Goal: Check status

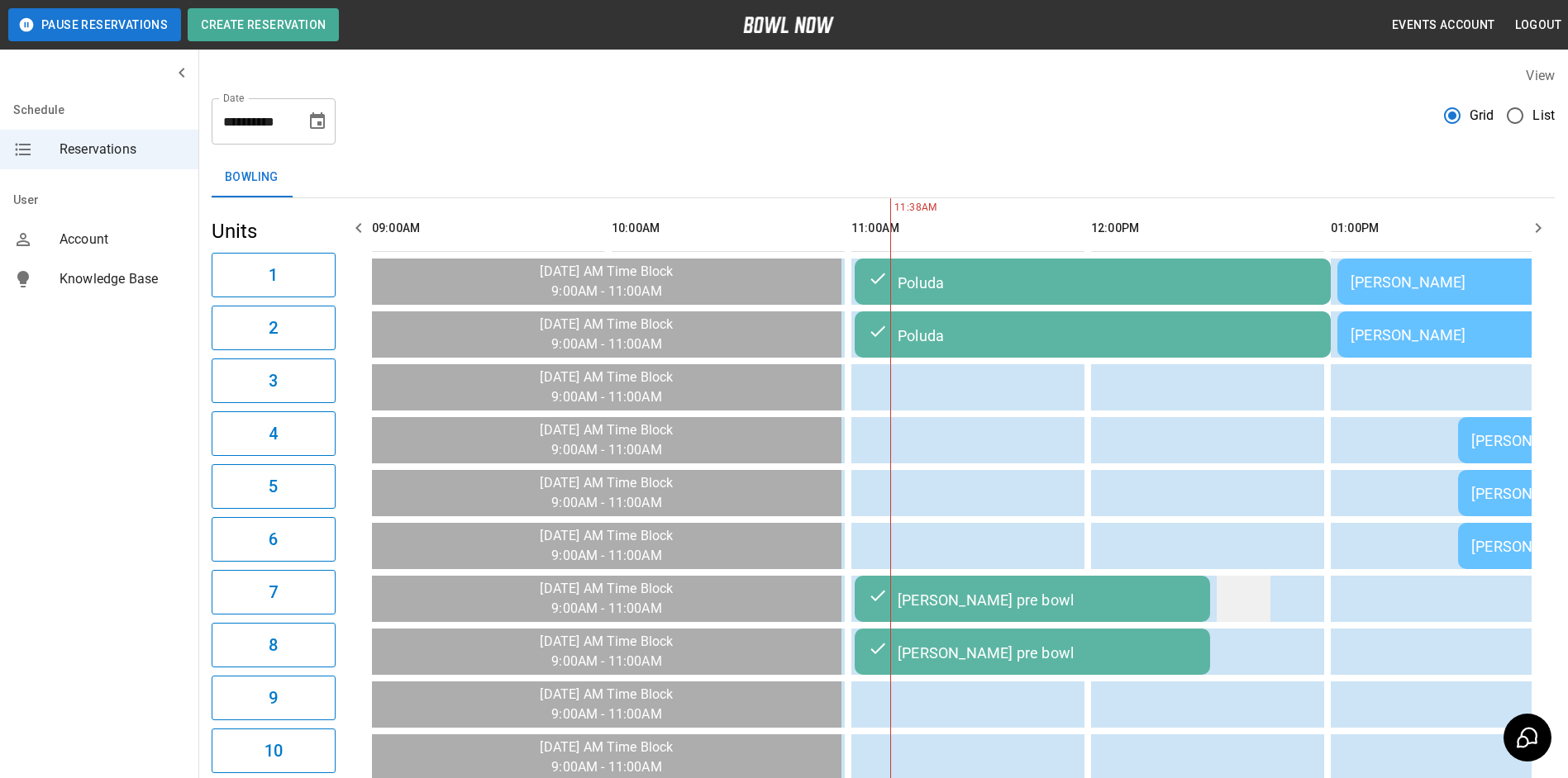
scroll to position [0, 479]
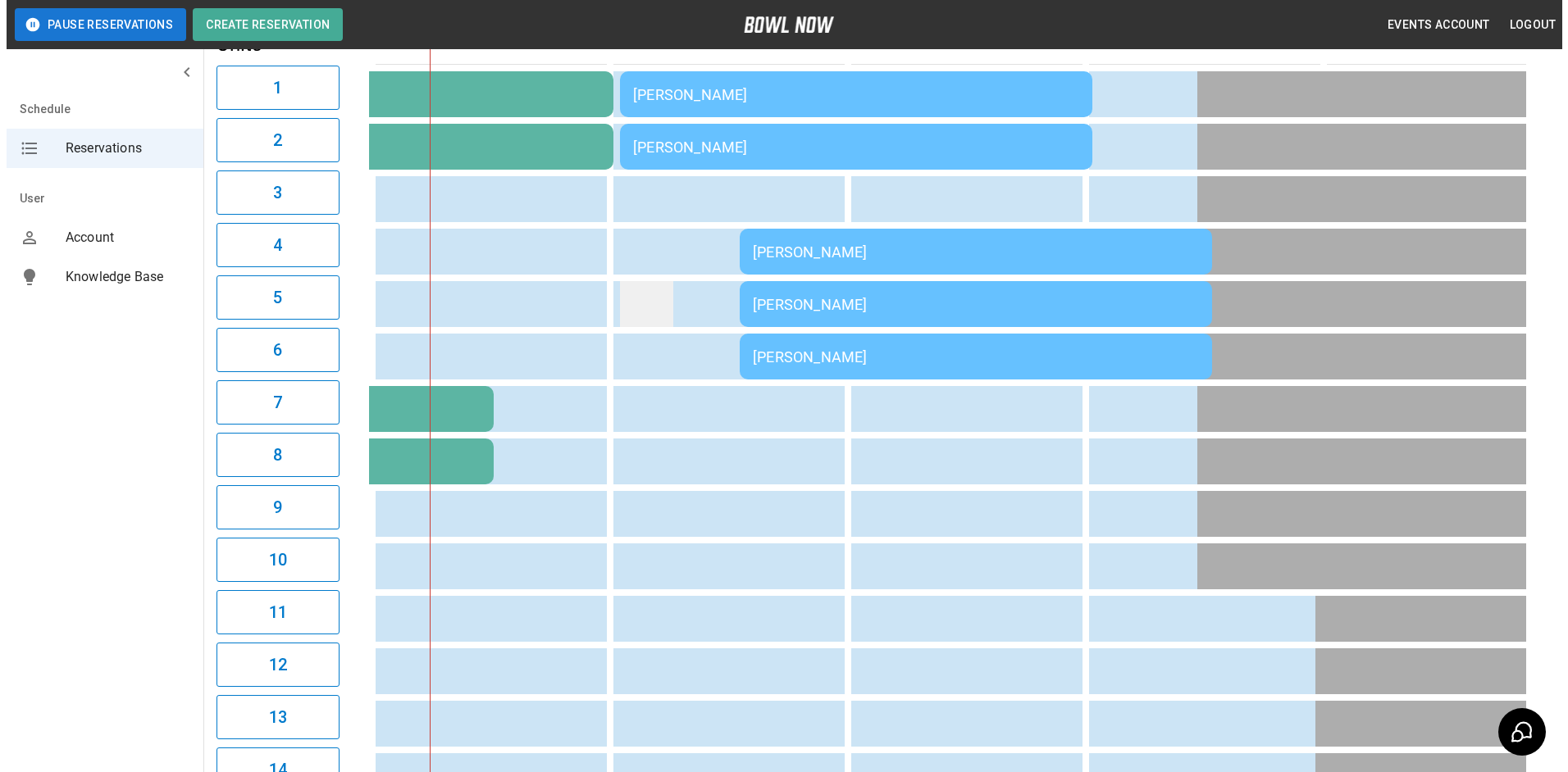
scroll to position [164, 0]
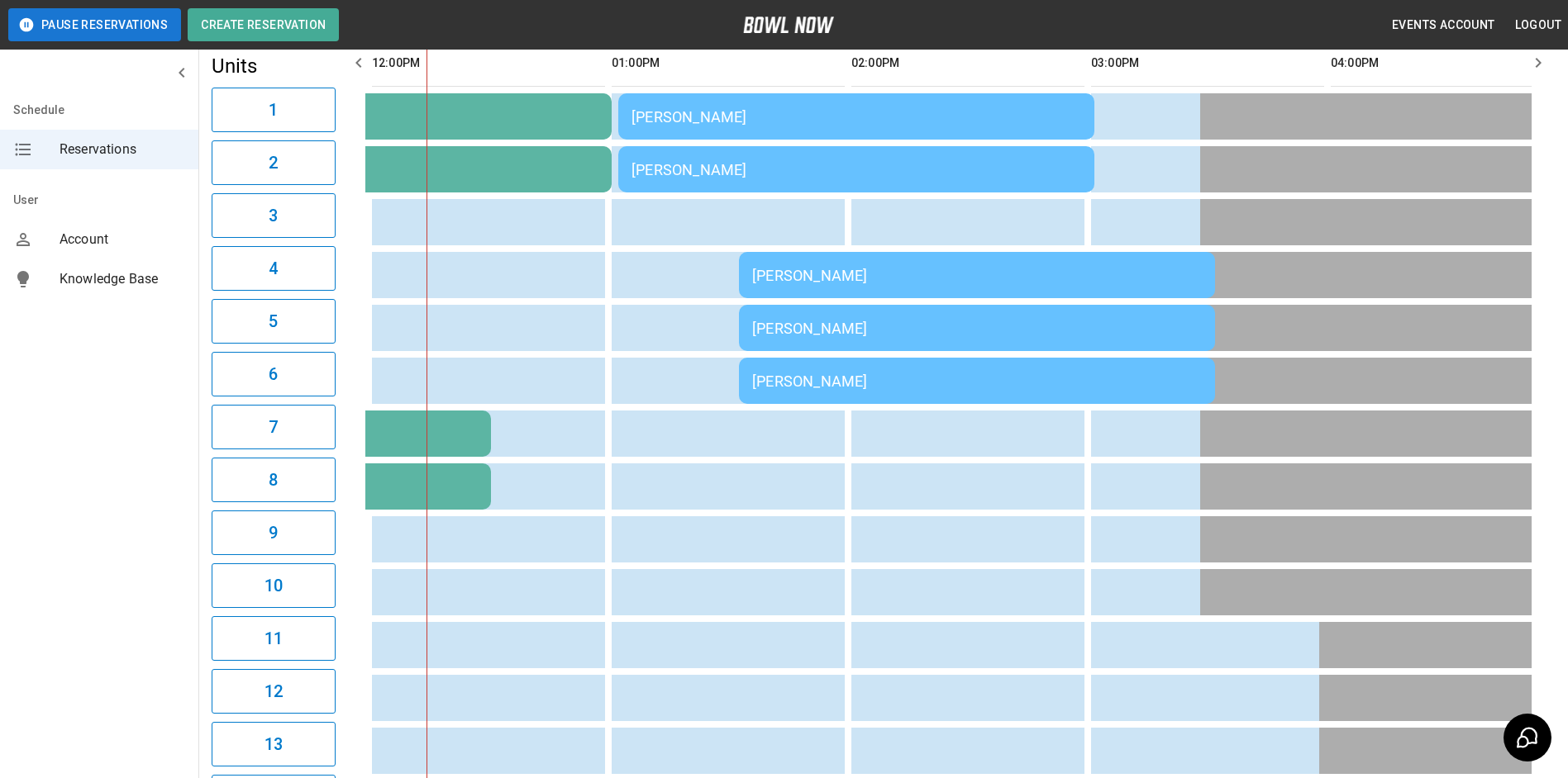
click at [717, 172] on div "[PERSON_NAME]" at bounding box center [856, 170] width 449 height 17
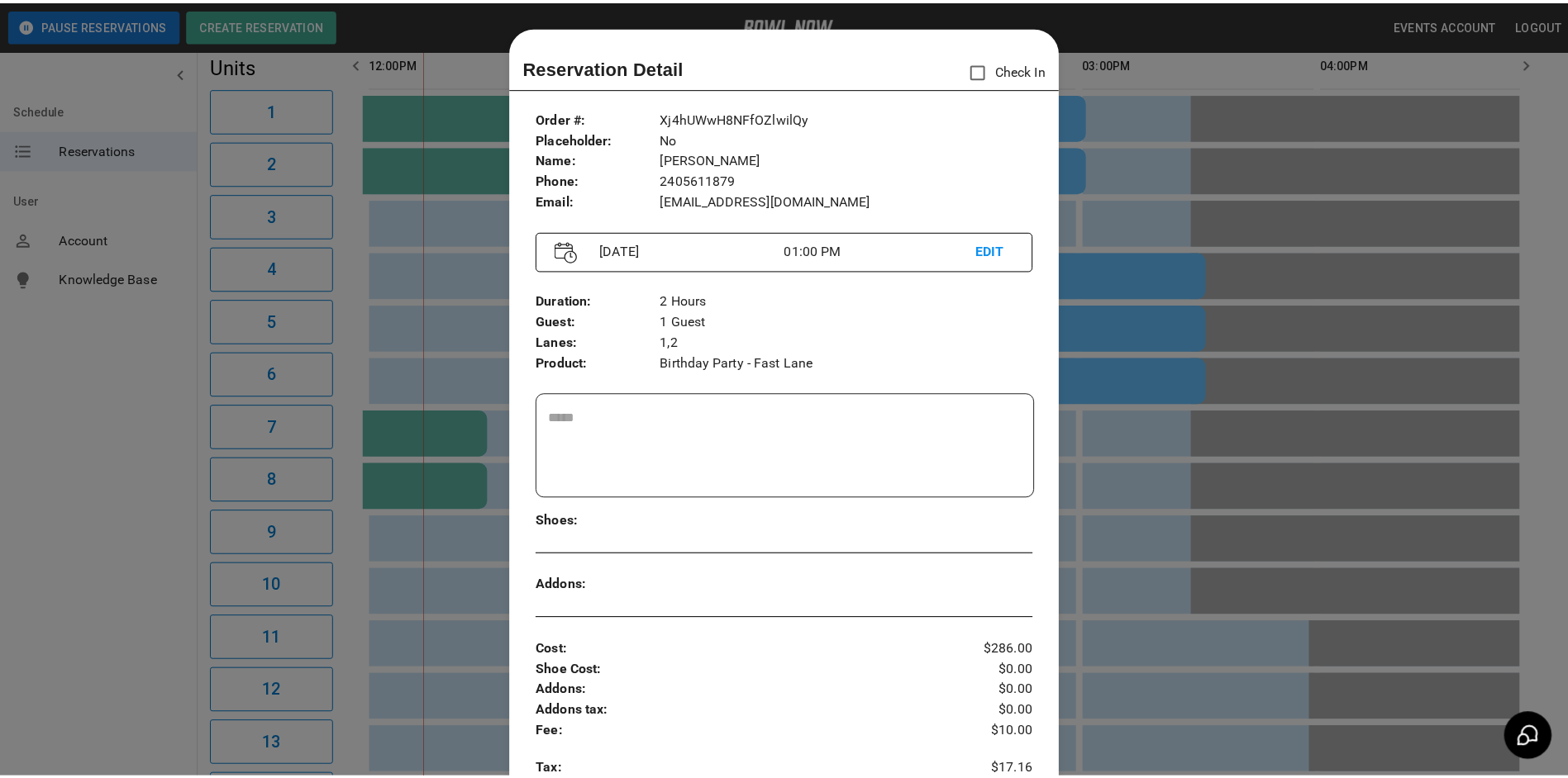
scroll to position [27, 0]
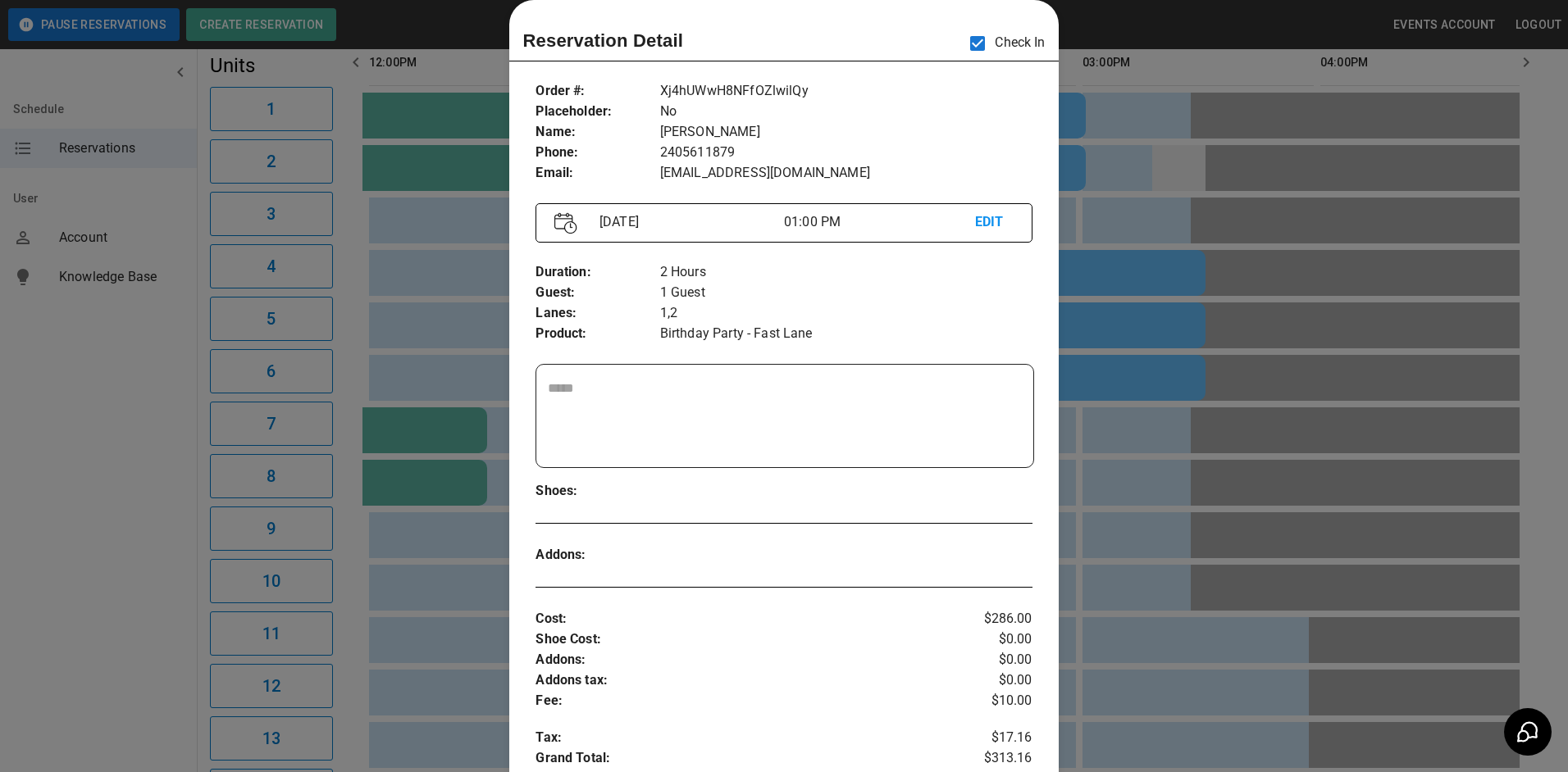
click at [1167, 172] on div at bounding box center [784, 386] width 1568 height 772
